Goal: Book appointment/travel/reservation

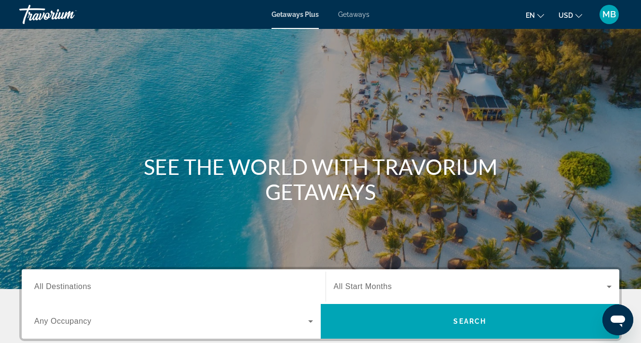
click at [608, 13] on span "MB" at bounding box center [608, 15] width 13 height 10
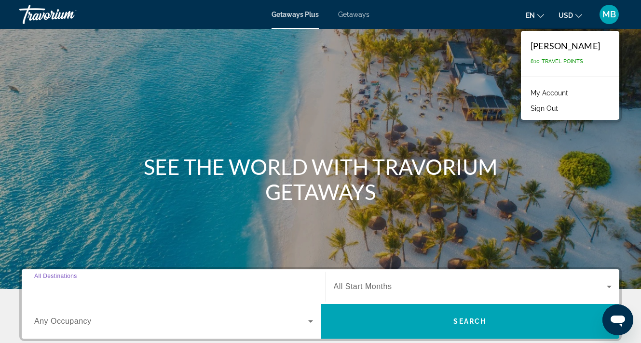
click at [142, 281] on input "Destination All Destinations" at bounding box center [173, 287] width 279 height 12
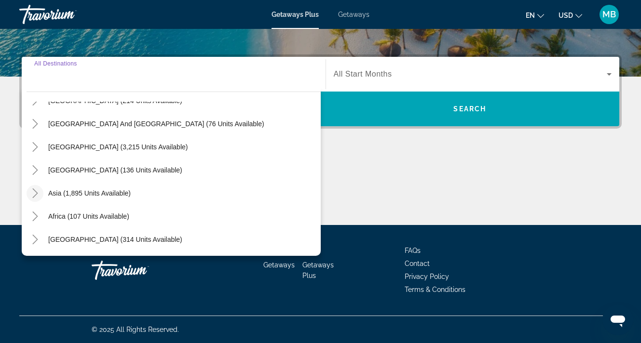
scroll to position [156, 0]
click at [36, 192] on icon "Toggle Asia (1,895 units available)" at bounding box center [34, 193] width 5 height 10
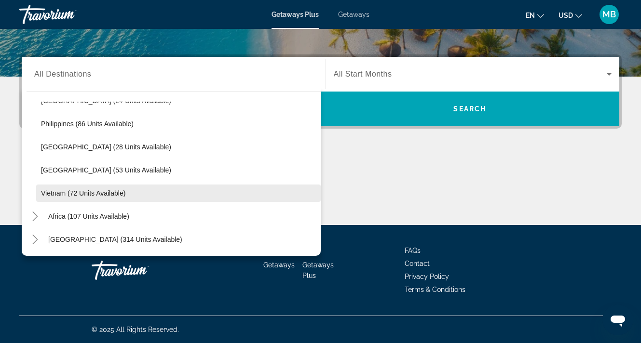
scroll to position [411, 0]
click at [59, 191] on span "Vietnam (72 units available)" at bounding box center [83, 193] width 84 height 8
type input "**********"
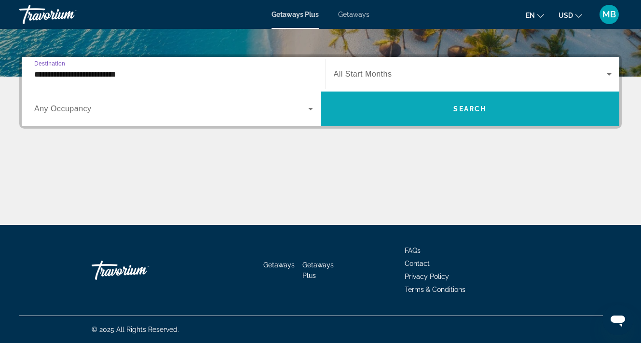
click at [543, 109] on span "Search widget" at bounding box center [470, 108] width 299 height 23
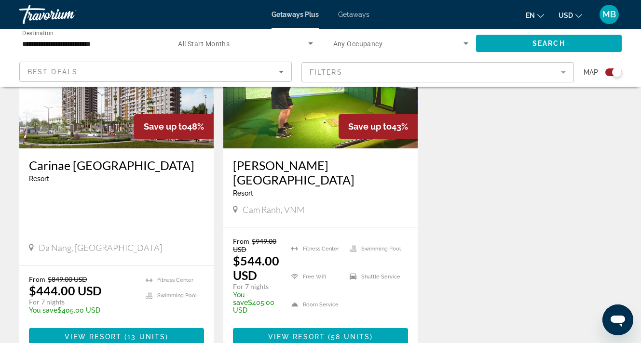
scroll to position [428, 0]
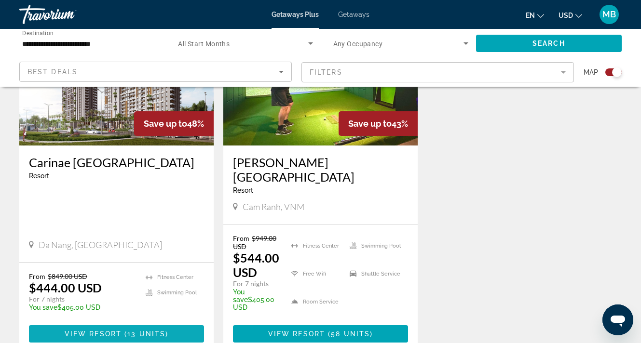
click at [153, 322] on span "Main content" at bounding box center [116, 333] width 175 height 23
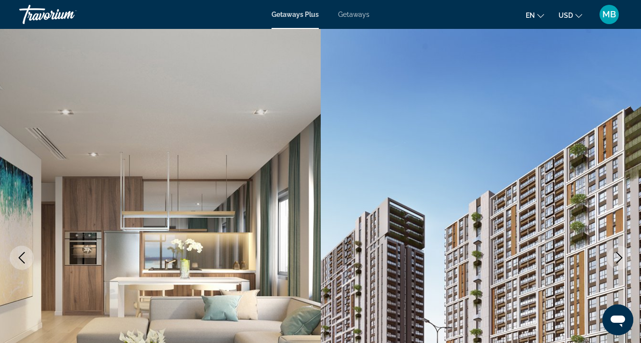
click at [616, 263] on icon "Next image" at bounding box center [619, 258] width 6 height 12
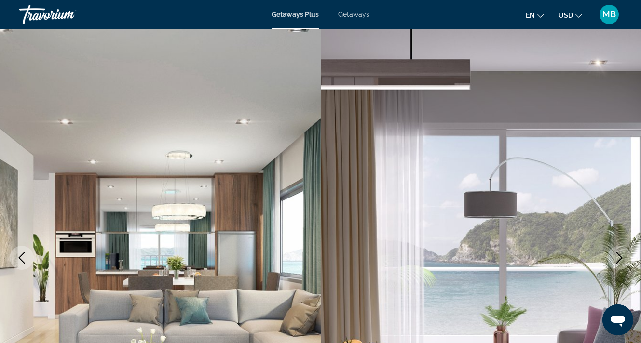
click at [616, 263] on icon "Next image" at bounding box center [619, 258] width 6 height 12
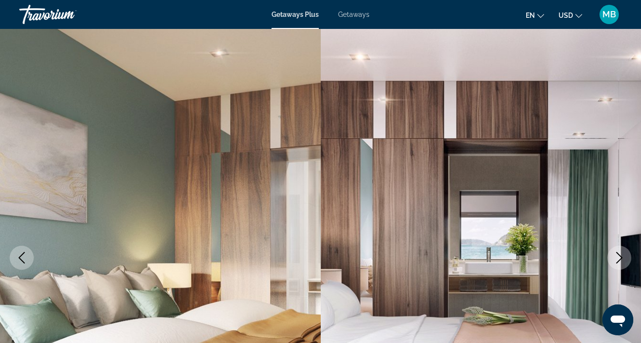
click at [616, 263] on icon "Next image" at bounding box center [619, 258] width 6 height 12
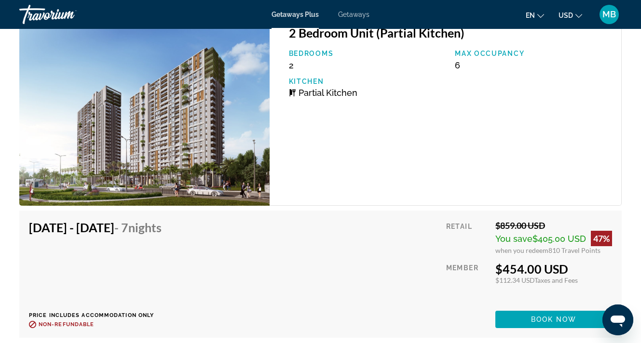
scroll to position [2674, 0]
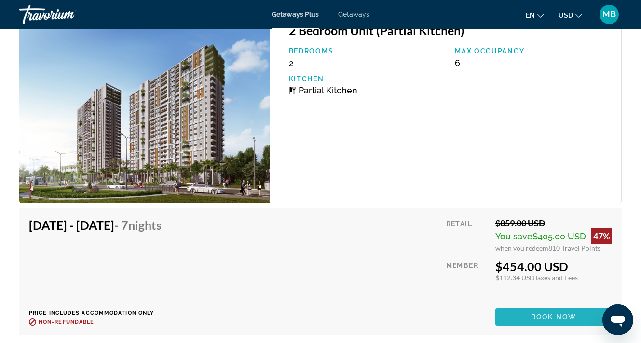
click at [534, 317] on span "Book now" at bounding box center [554, 317] width 46 height 8
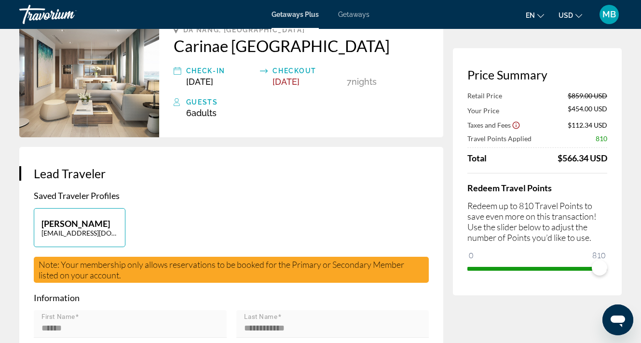
scroll to position [75, 0]
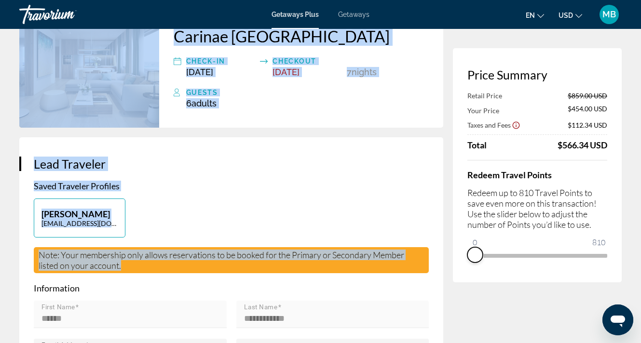
drag, startPoint x: 602, startPoint y: 273, endPoint x: 445, endPoint y: 281, distance: 157.3
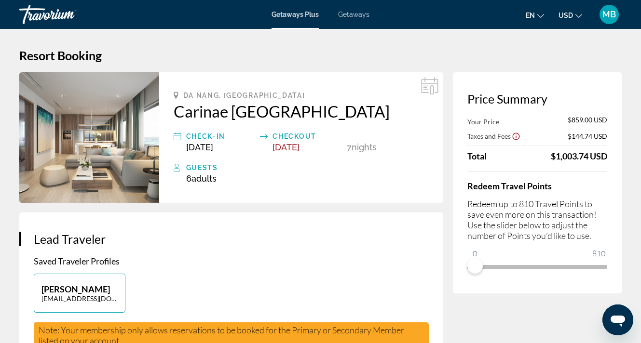
scroll to position [0, 0]
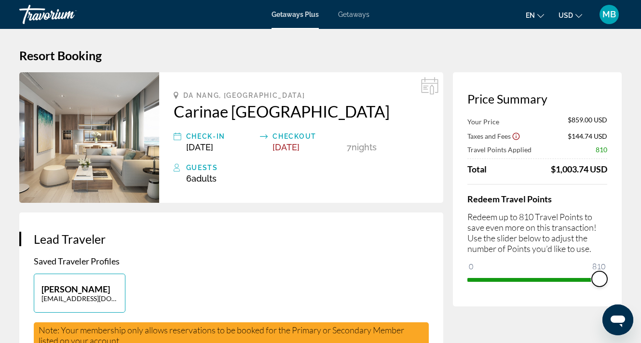
drag, startPoint x: 477, startPoint y: 268, endPoint x: 649, endPoint y: 282, distance: 172.7
click at [640, 282] on html "Skip to main content Getaways Plus Getaways en English Español Français Italian…" at bounding box center [320, 171] width 641 height 343
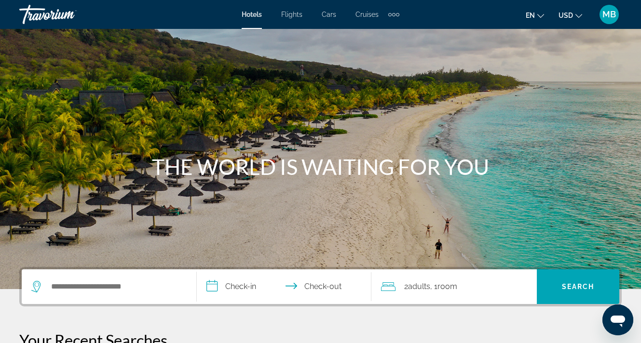
click at [396, 14] on div "Extra navigation items" at bounding box center [397, 14] width 3 height 3
click at [607, 13] on span "MB" at bounding box center [608, 15] width 13 height 10
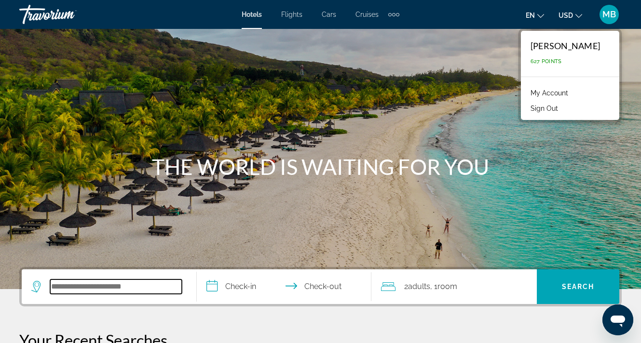
click at [121, 292] on input "Search widget" at bounding box center [116, 287] width 132 height 14
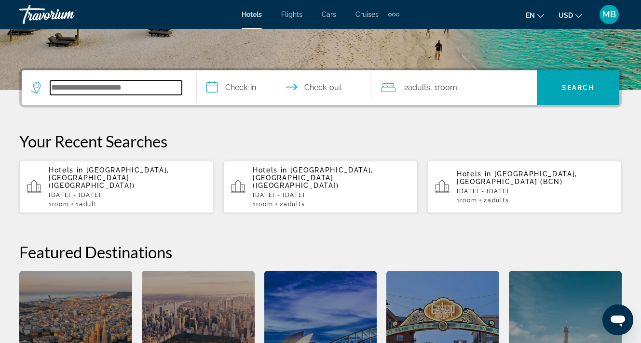
scroll to position [236, 0]
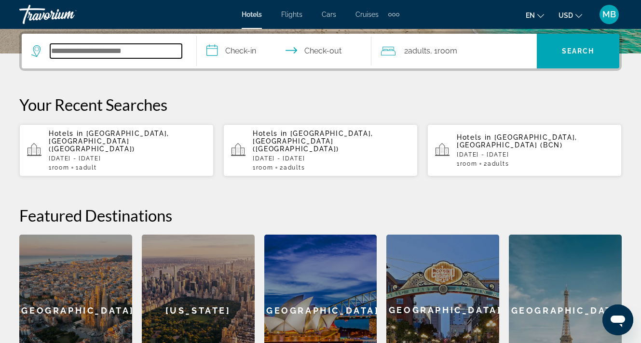
click at [134, 53] on input "Search widget" at bounding box center [116, 51] width 132 height 14
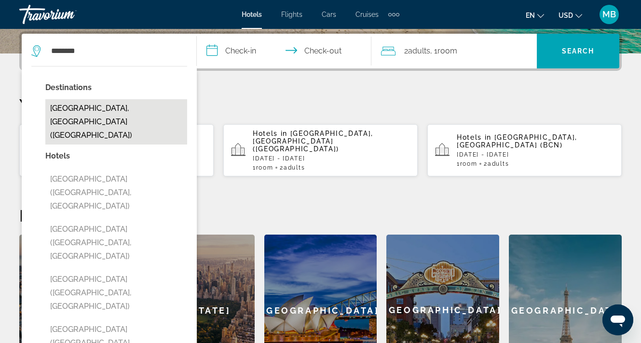
drag, startPoint x: 76, startPoint y: 56, endPoint x: 78, endPoint y: 107, distance: 51.6
click at [78, 107] on button "Nha Trang, Vietnam (NHA)" at bounding box center [116, 121] width 142 height 45
type input "**********"
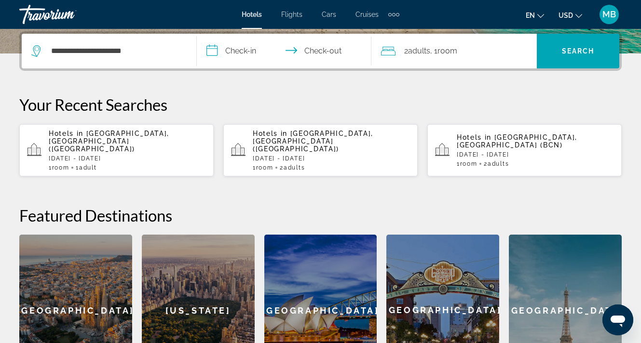
click at [232, 52] on input "**********" at bounding box center [286, 53] width 179 height 38
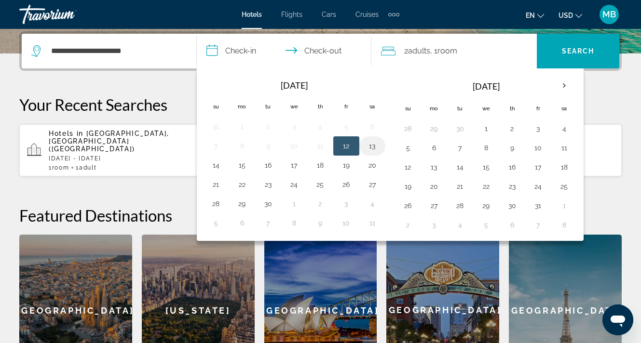
click at [377, 147] on button "13" at bounding box center [371, 145] width 15 height 13
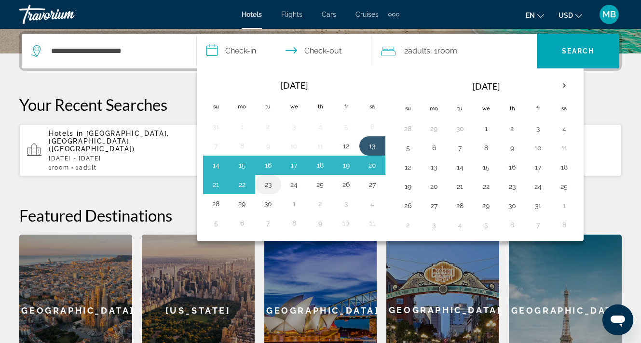
click at [270, 187] on button "23" at bounding box center [267, 184] width 15 height 13
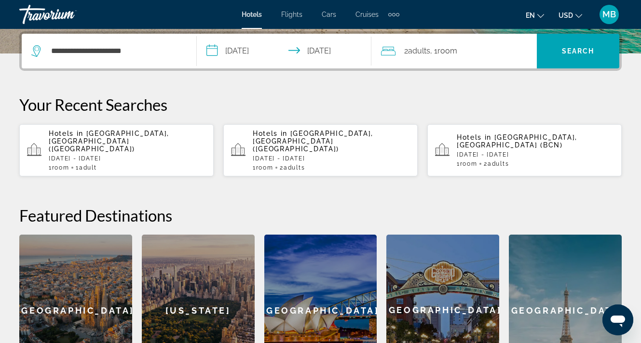
type input "**********"
click at [575, 52] on span "Search" at bounding box center [577, 51] width 33 height 8
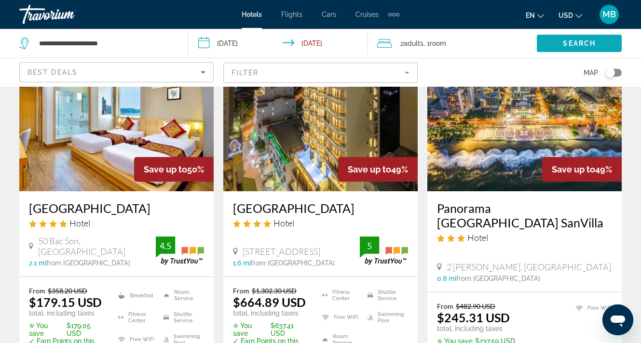
scroll to position [1199, 0]
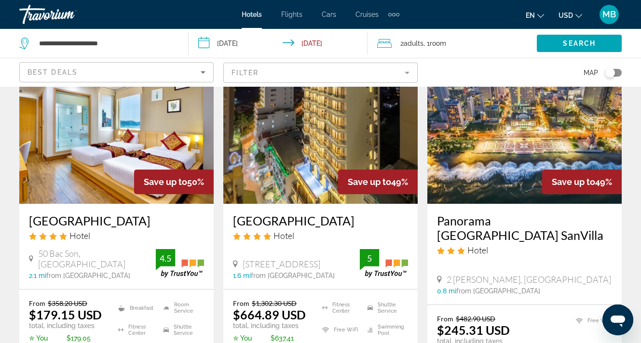
click at [614, 73] on div "Toggle map" at bounding box center [613, 73] width 16 height 8
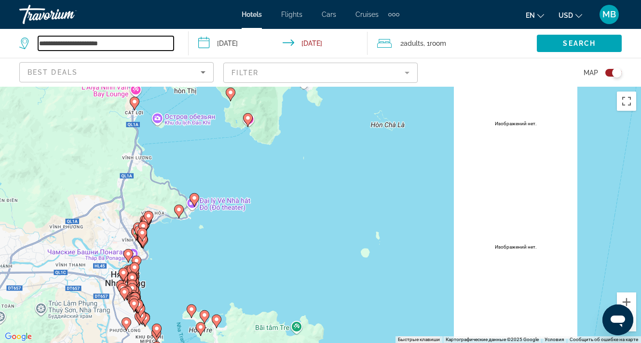
click at [138, 40] on input "**********" at bounding box center [105, 43] width 135 height 14
type input "*"
